Goal: Entertainment & Leisure: Browse casually

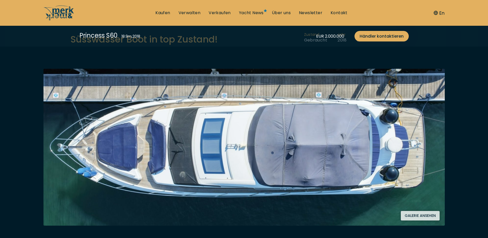
scroll to position [51, 0]
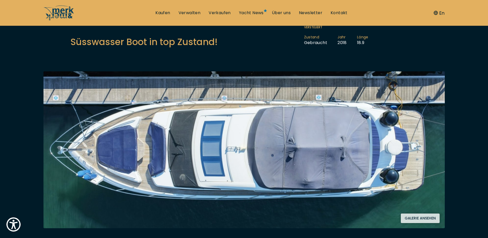
click at [428, 218] on button "Galerie ansehen" at bounding box center [420, 218] width 39 height 10
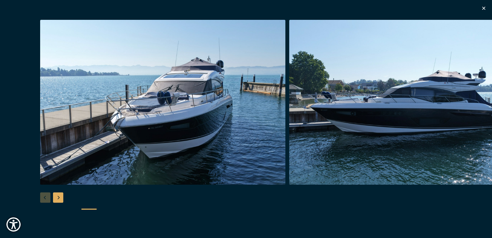
click at [348, 141] on img "button" at bounding box center [411, 102] width 245 height 165
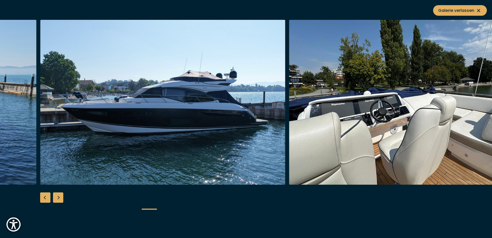
click at [348, 141] on img "button" at bounding box center [411, 102] width 245 height 165
click at [60, 197] on div "Next slide" at bounding box center [58, 197] width 10 height 10
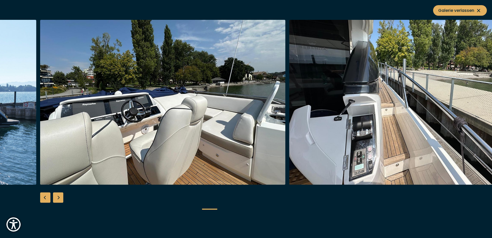
click at [59, 197] on div "Next slide" at bounding box center [58, 197] width 10 height 10
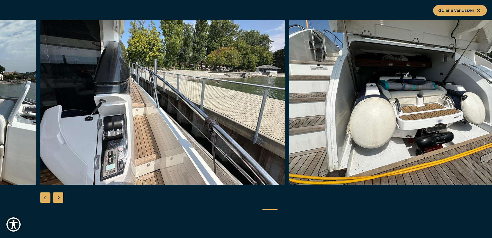
click at [59, 197] on div "Next slide" at bounding box center [58, 197] width 10 height 10
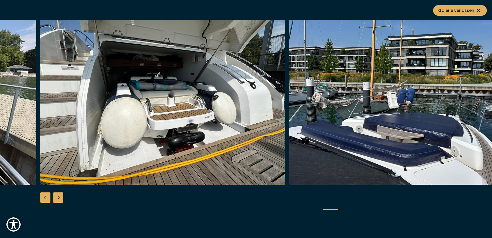
click at [59, 197] on div "Next slide" at bounding box center [58, 197] width 10 height 10
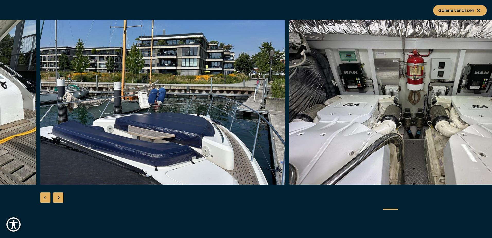
click at [59, 197] on div "Next slide" at bounding box center [58, 197] width 10 height 10
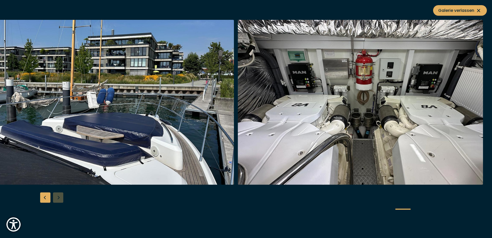
click at [59, 197] on div at bounding box center [246, 119] width 492 height 198
click at [43, 197] on div "Previous slide" at bounding box center [45, 197] width 10 height 10
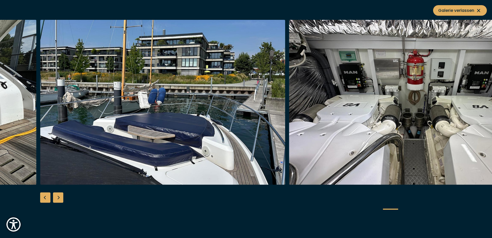
click at [43, 197] on div "Previous slide" at bounding box center [45, 197] width 10 height 10
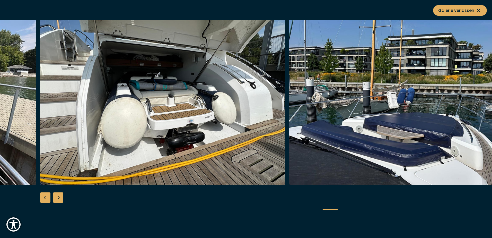
click at [43, 197] on div "Previous slide" at bounding box center [45, 197] width 10 height 10
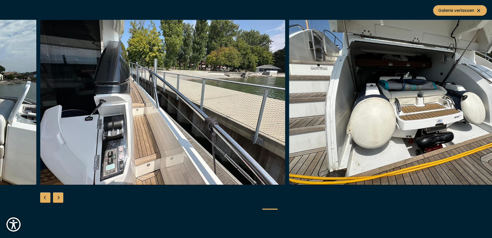
click at [43, 197] on div "Previous slide" at bounding box center [45, 197] width 10 height 10
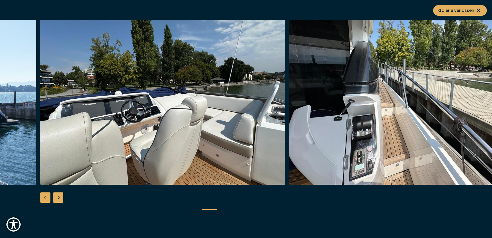
click at [43, 197] on div "Previous slide" at bounding box center [45, 197] width 10 height 10
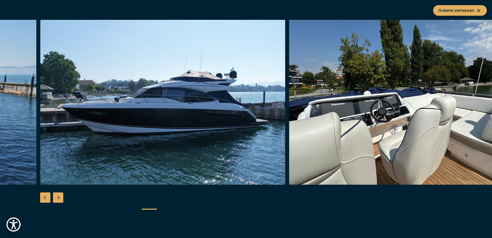
click at [43, 197] on div "Previous slide" at bounding box center [45, 197] width 10 height 10
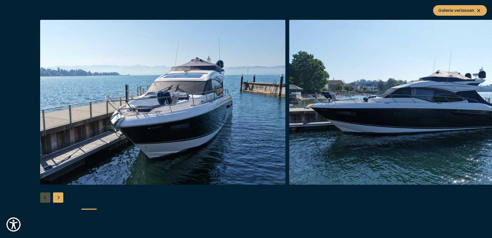
click at [43, 197] on div at bounding box center [246, 119] width 492 height 198
click at [455, 8] on span "Galerie verlassen" at bounding box center [459, 10] width 43 height 6
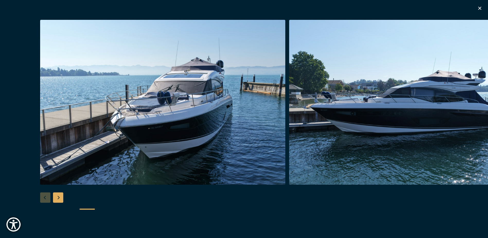
click at [479, 9] on icon "button" at bounding box center [479, 8] width 3 height 3
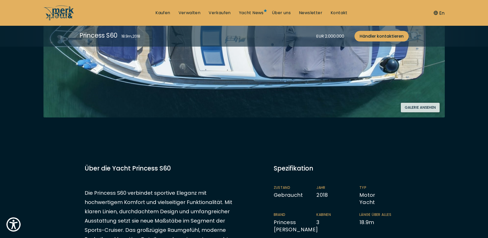
scroll to position [154, 0]
